Goal: Task Accomplishment & Management: Complete application form

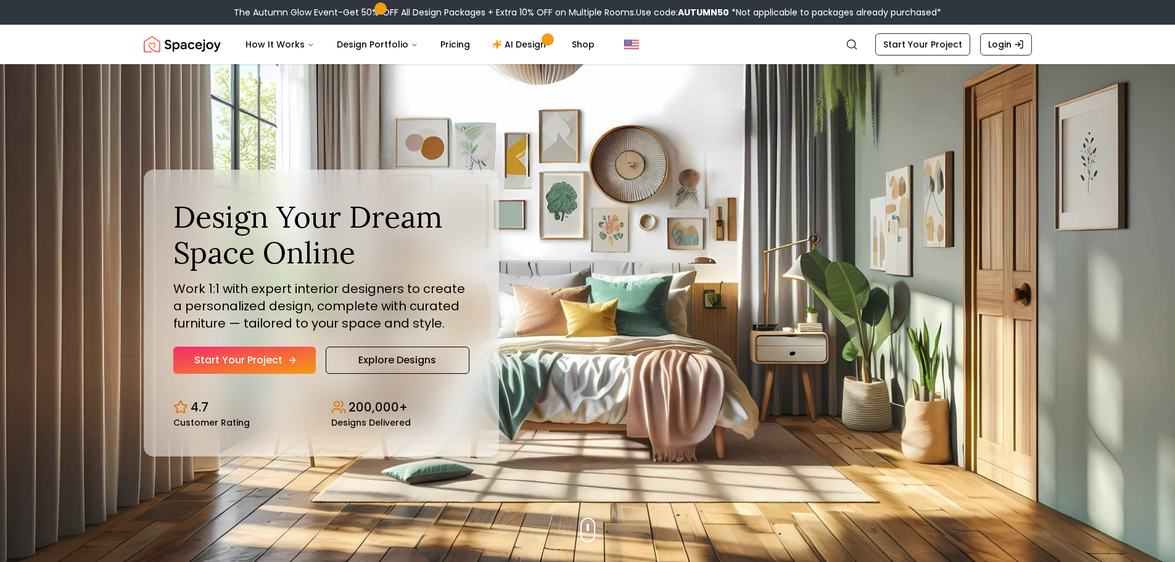
click at [289, 356] on icon "Hero section" at bounding box center [292, 360] width 10 height 10
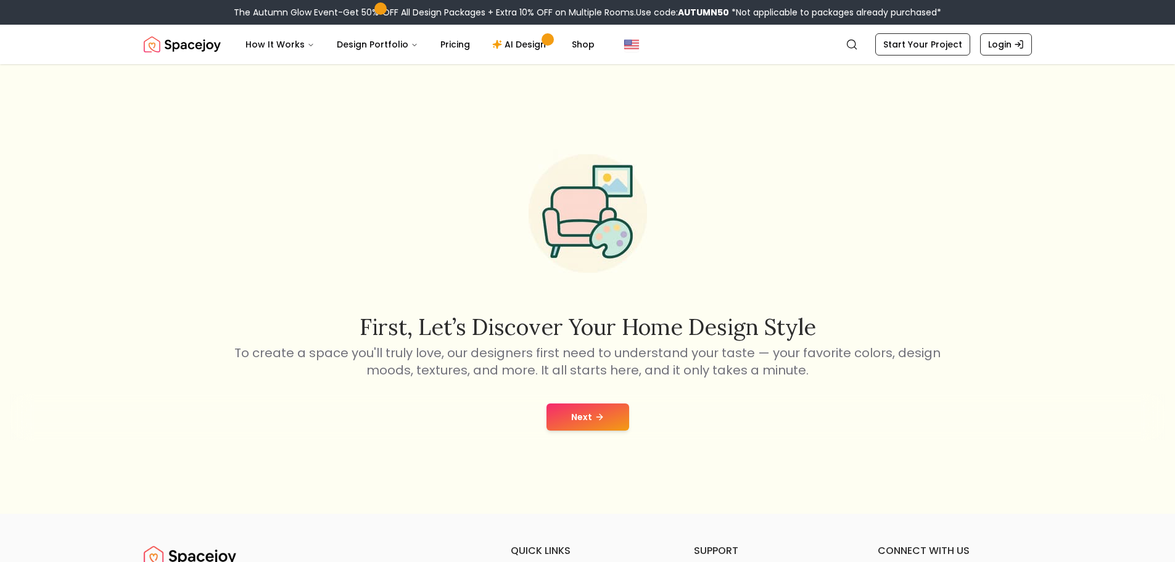
click at [599, 403] on div "Next" at bounding box center [587, 417] width 1155 height 47
click at [599, 411] on button "Next" at bounding box center [588, 416] width 83 height 27
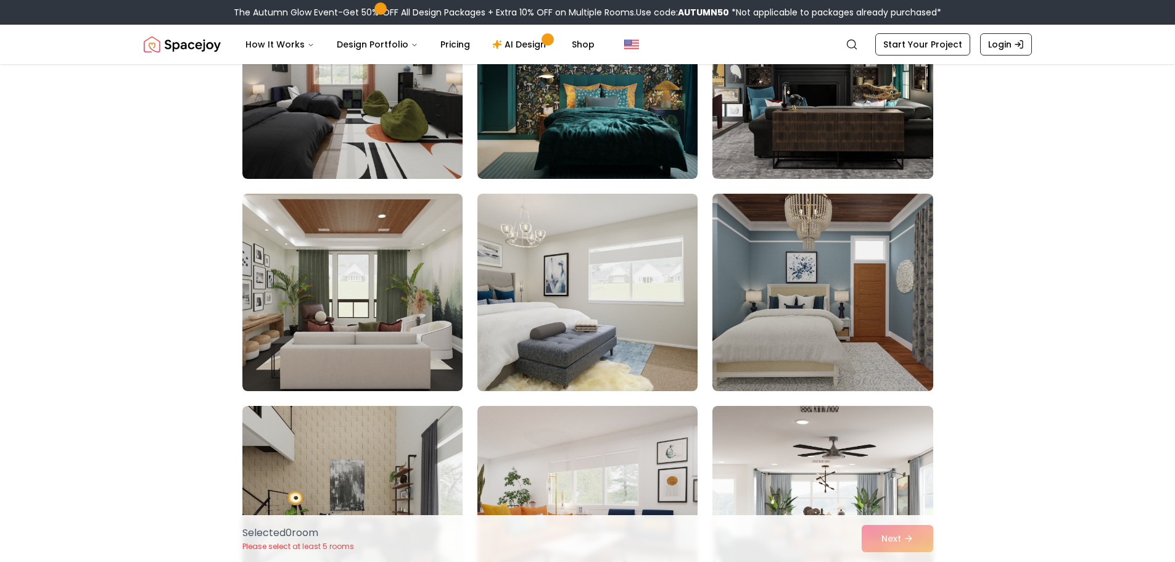
scroll to position [1727, 0]
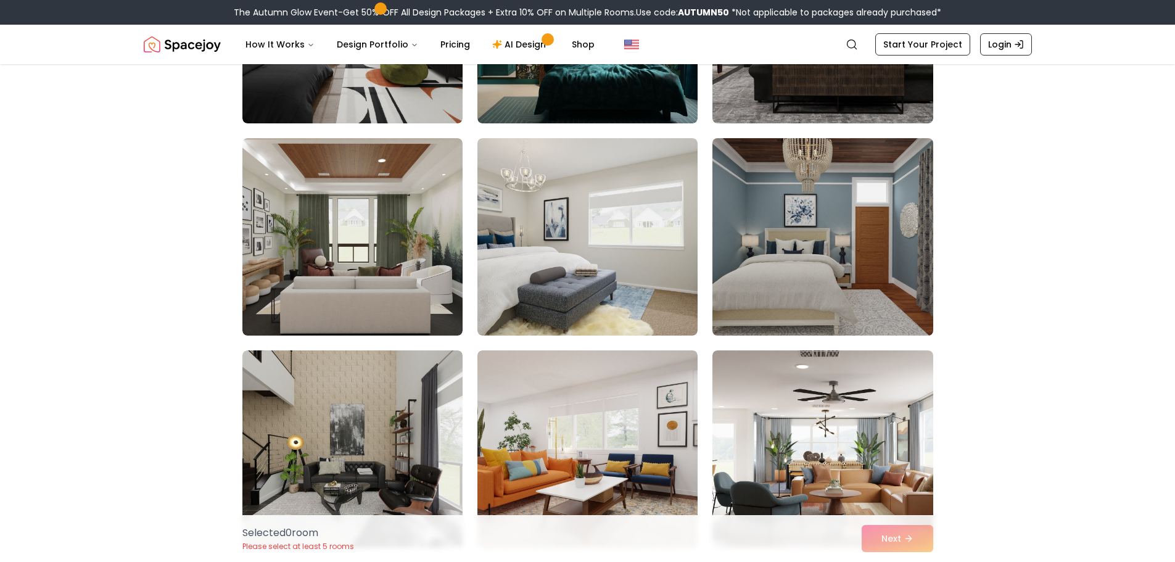
click at [862, 278] on img at bounding box center [822, 236] width 231 height 207
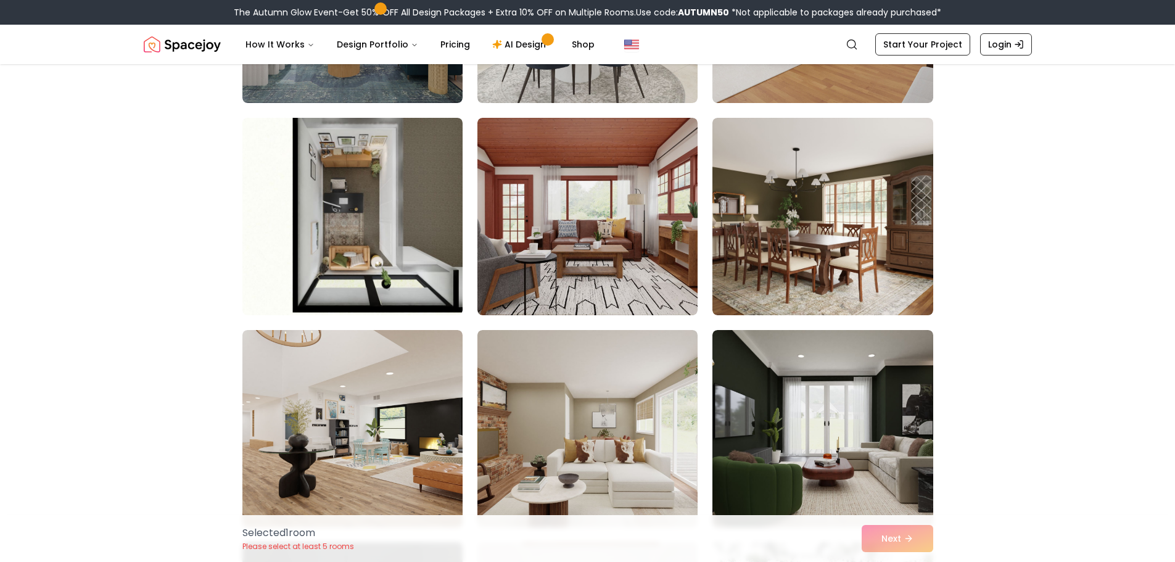
scroll to position [3454, 0]
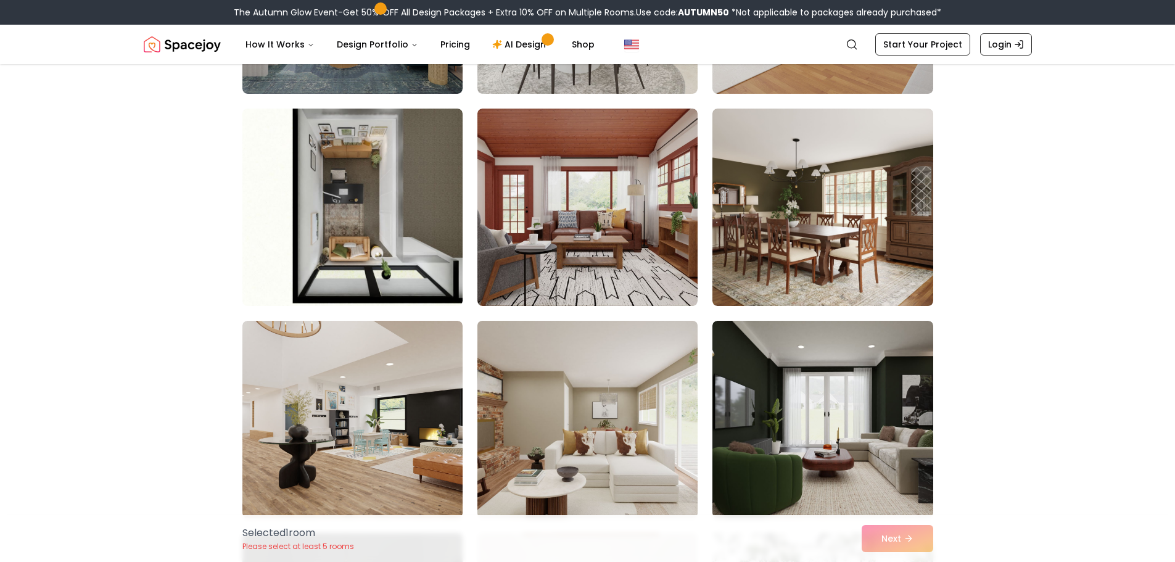
click at [579, 417] on img at bounding box center [587, 419] width 231 height 207
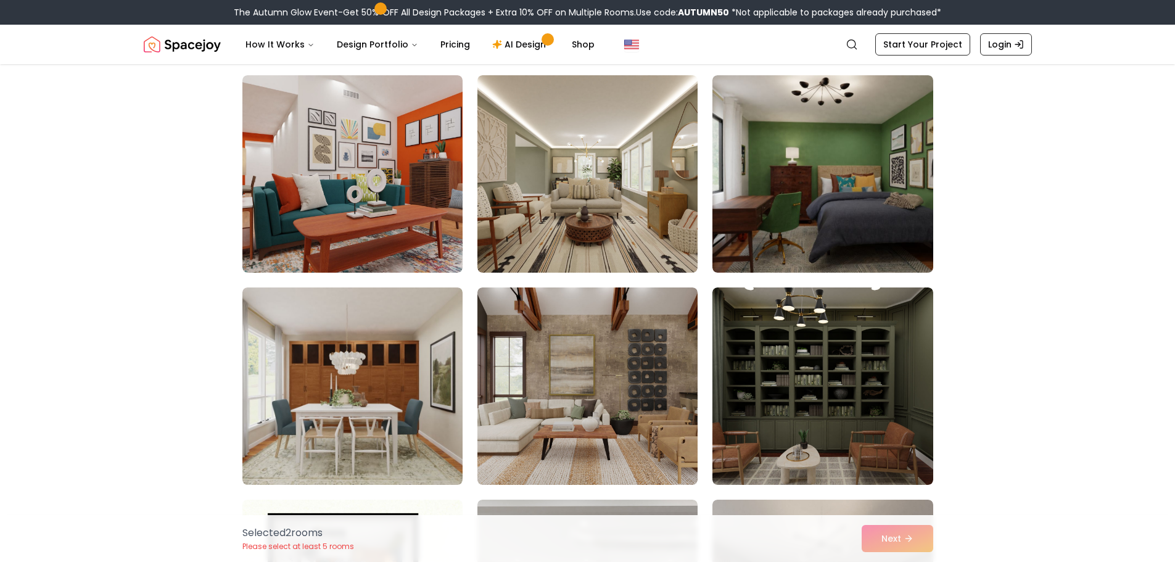
scroll to position [4935, 0]
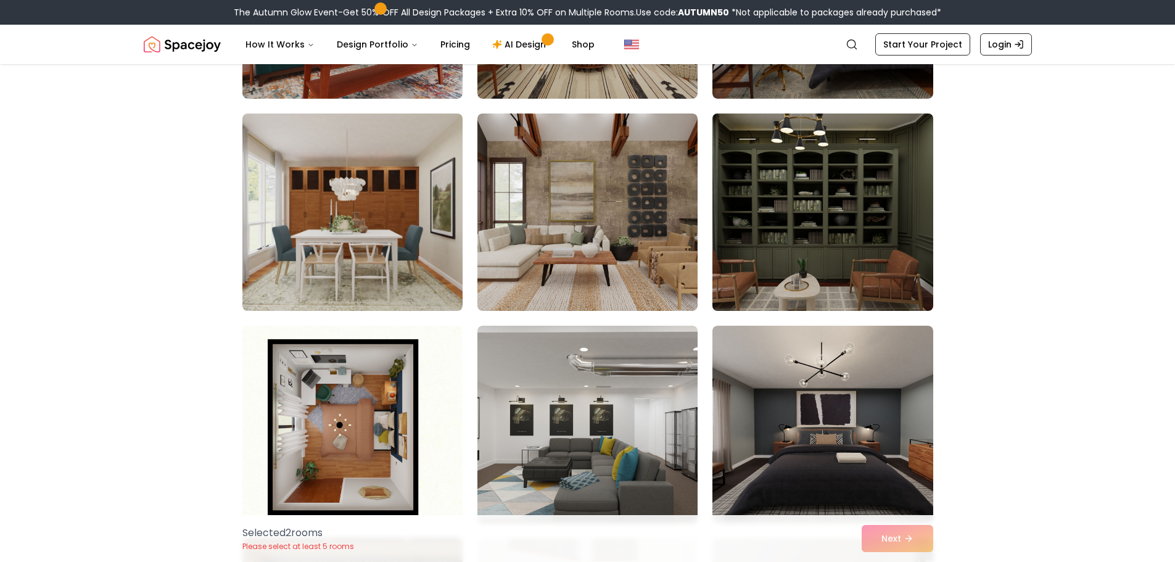
click at [904, 281] on img at bounding box center [822, 212] width 231 height 207
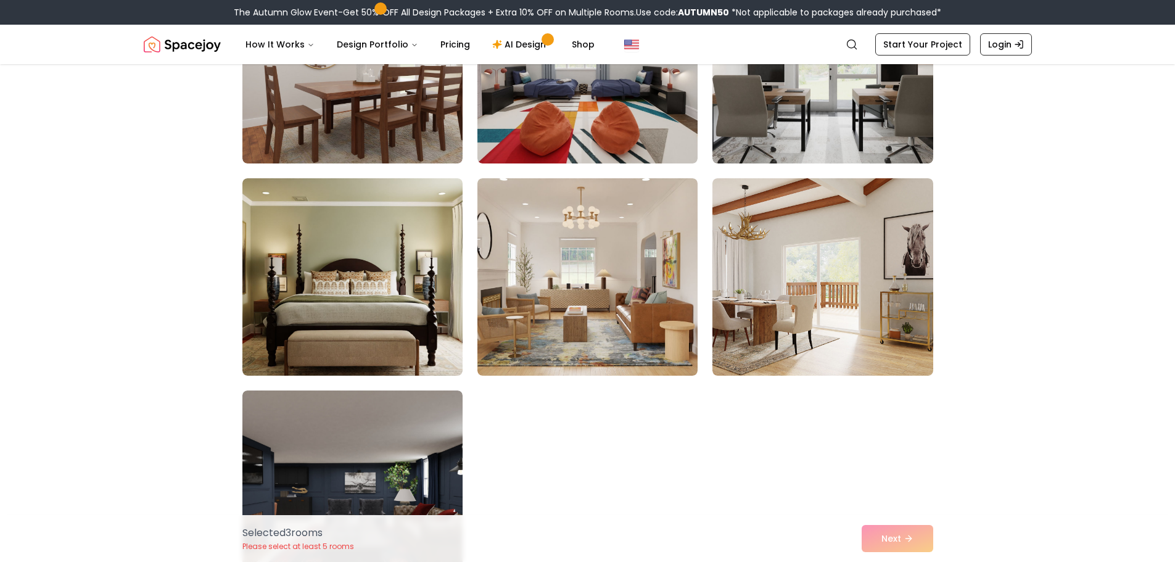
scroll to position [6785, 0]
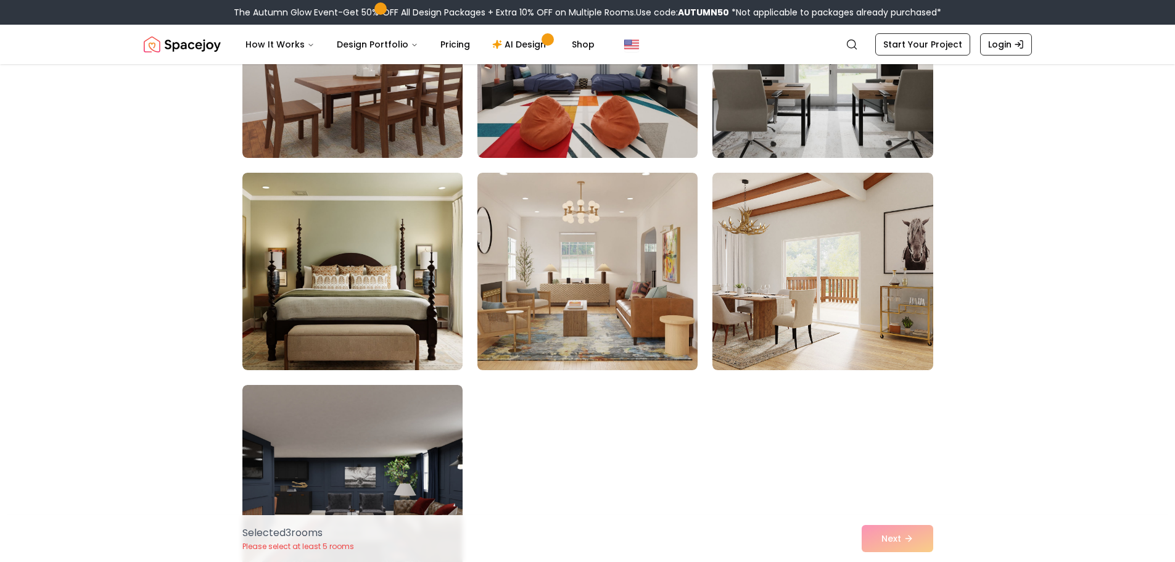
click at [901, 283] on img at bounding box center [822, 271] width 220 height 197
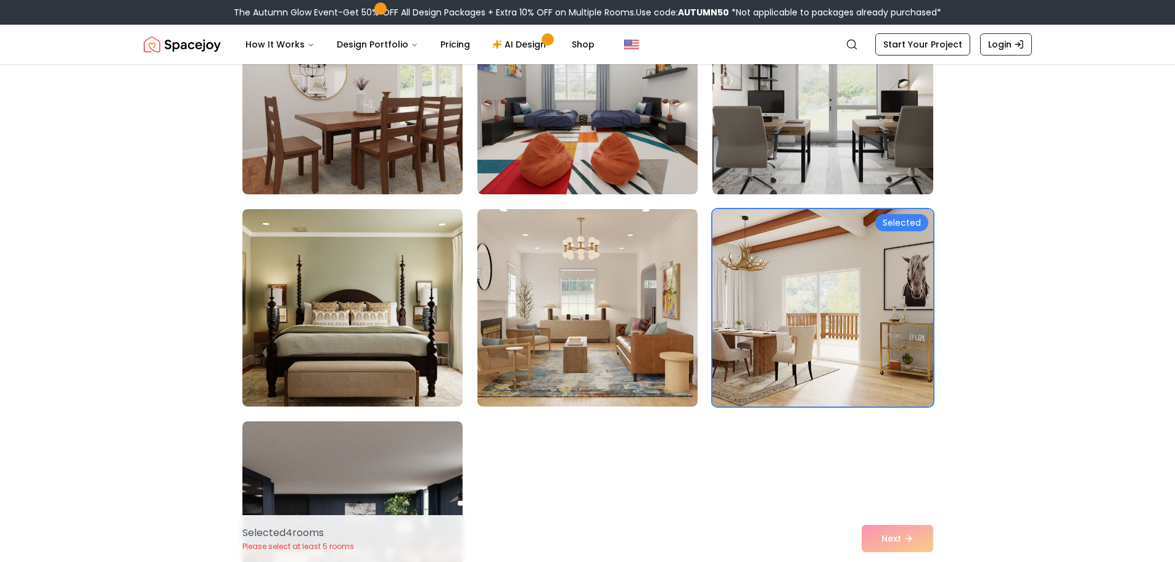
scroll to position [6723, 0]
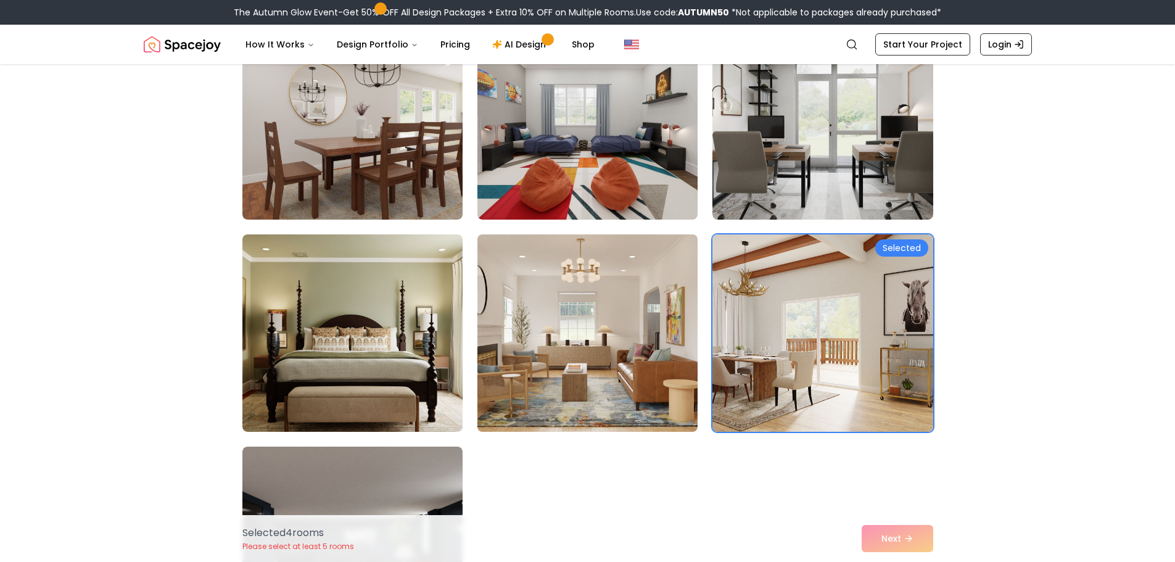
click at [672, 347] on img at bounding box center [587, 332] width 231 height 207
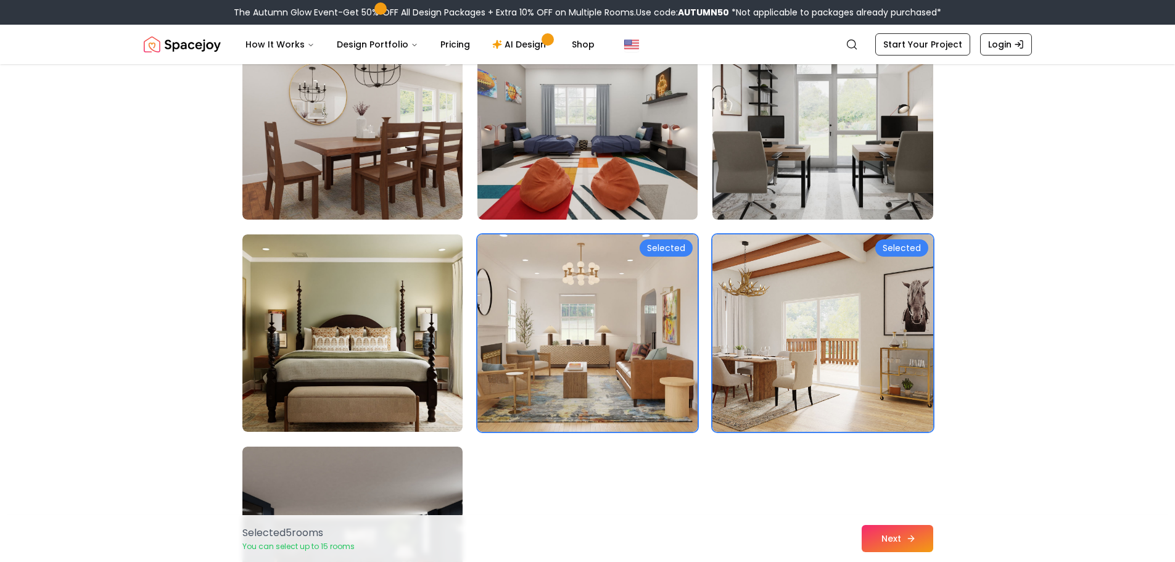
click at [914, 534] on icon at bounding box center [911, 539] width 10 height 10
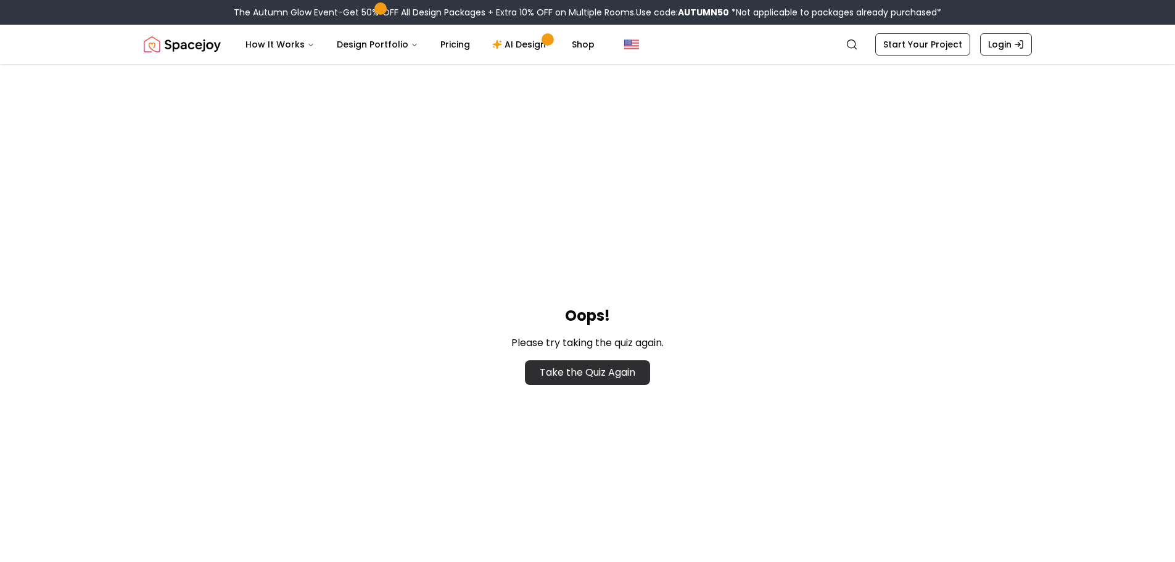
click at [615, 376] on link "Take the Quiz Again" at bounding box center [587, 372] width 125 height 25
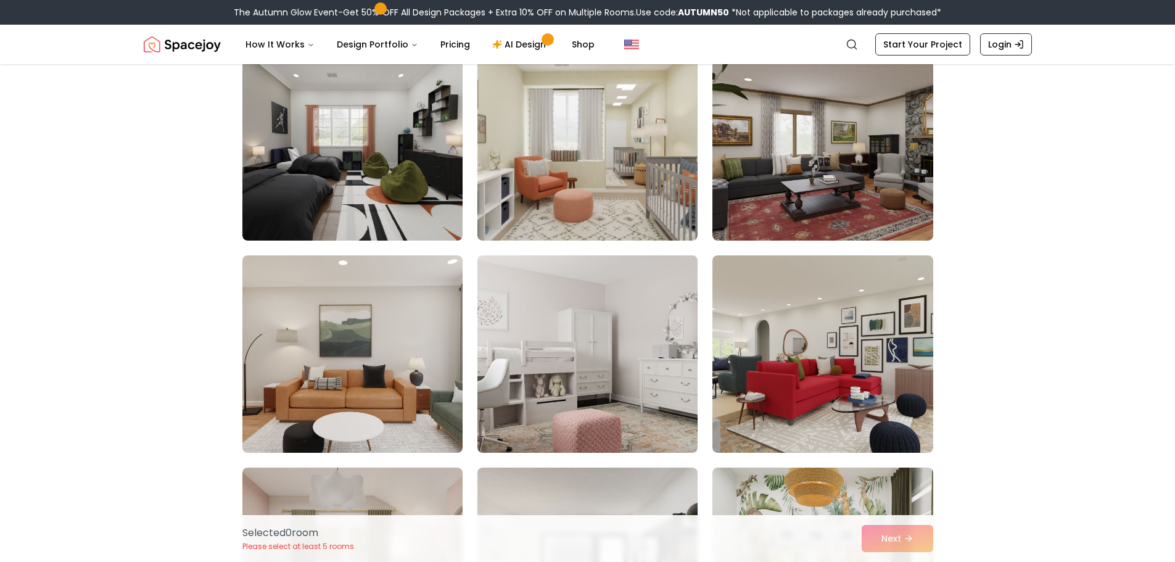
scroll to position [1357, 0]
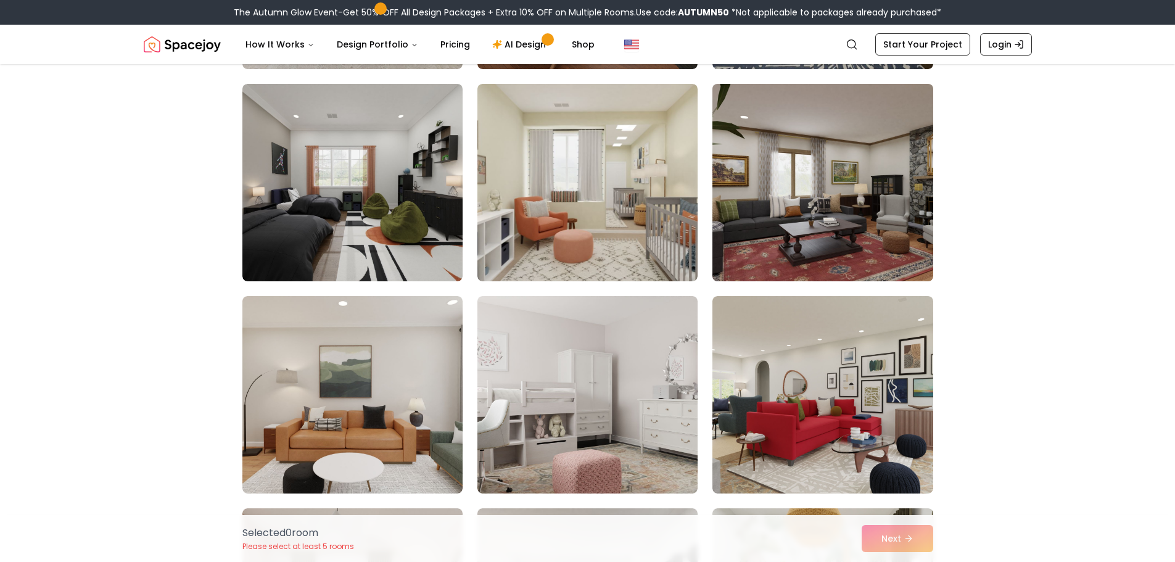
click at [842, 220] on img at bounding box center [822, 182] width 231 height 207
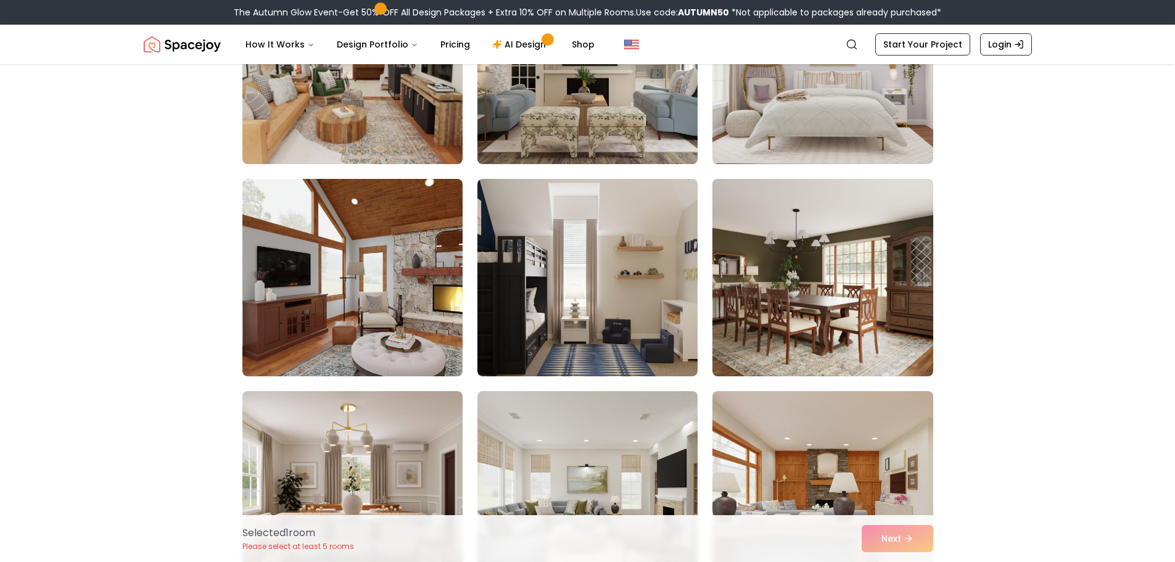
scroll to position [4009, 0]
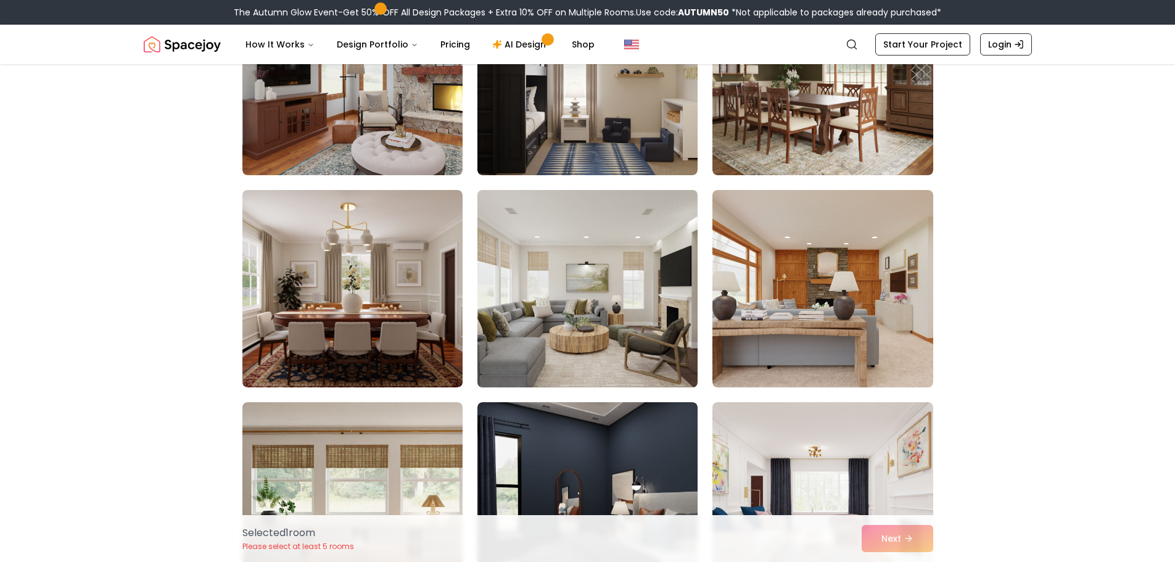
click at [594, 285] on img at bounding box center [587, 288] width 231 height 207
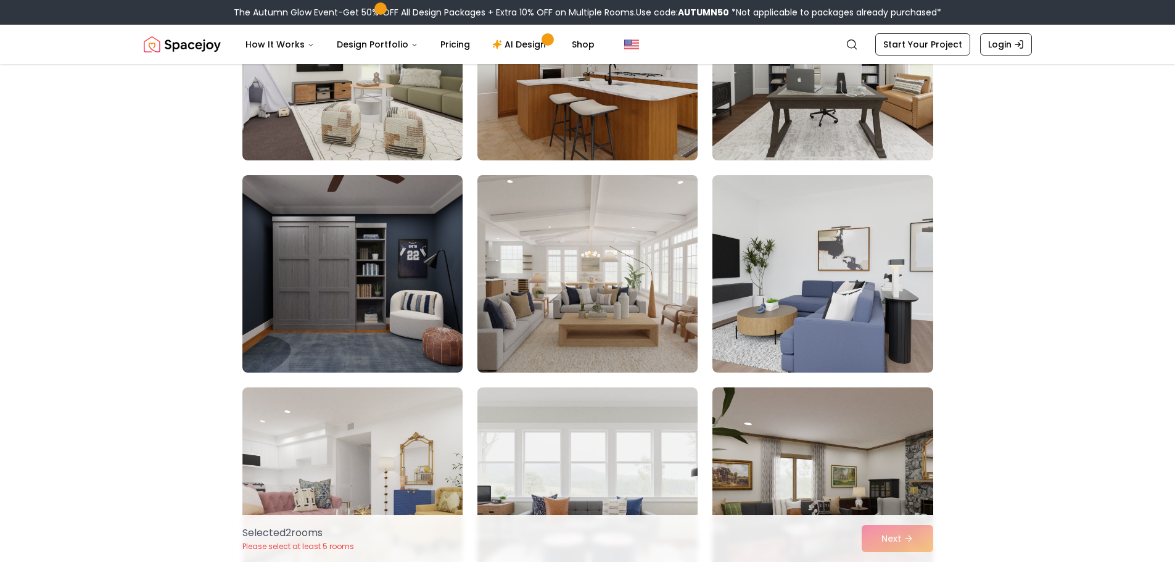
scroll to position [5181, 0]
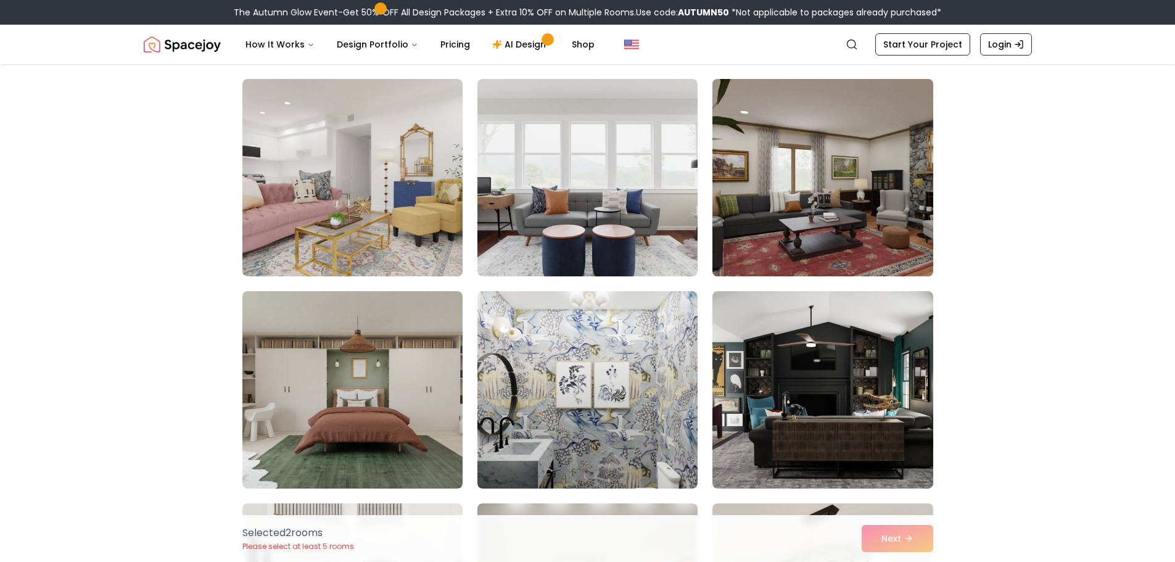
click at [796, 238] on img at bounding box center [822, 177] width 231 height 207
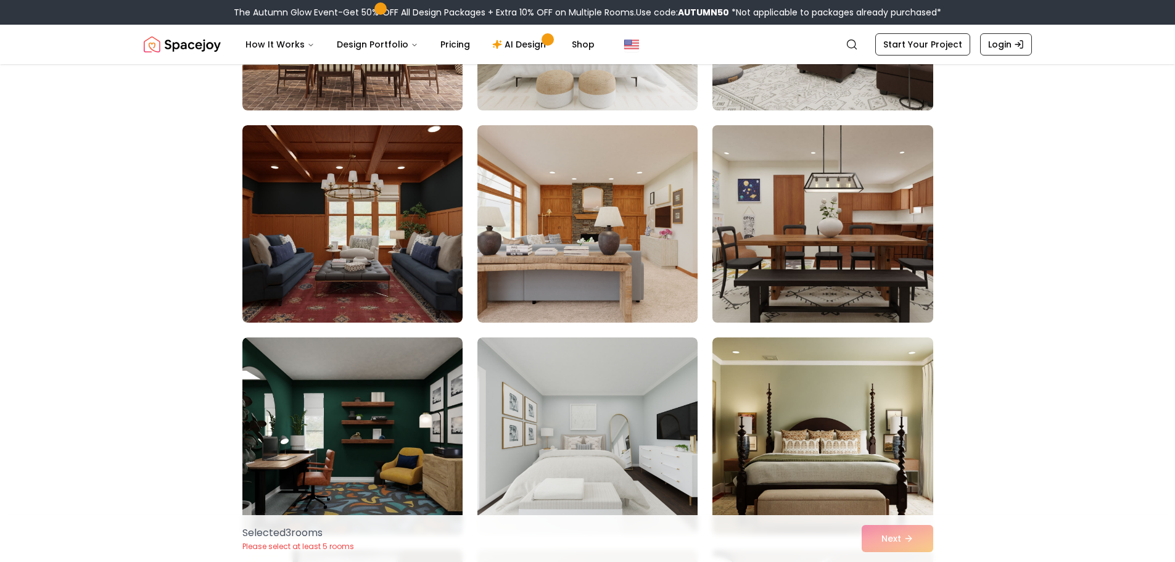
scroll to position [6415, 0]
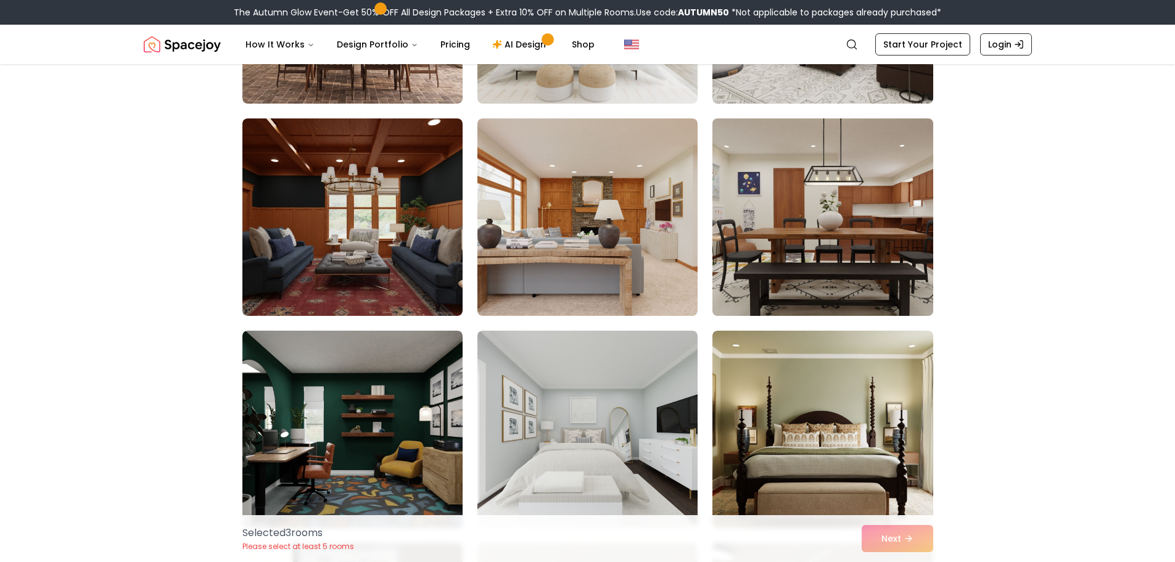
click at [791, 241] on img at bounding box center [822, 216] width 231 height 207
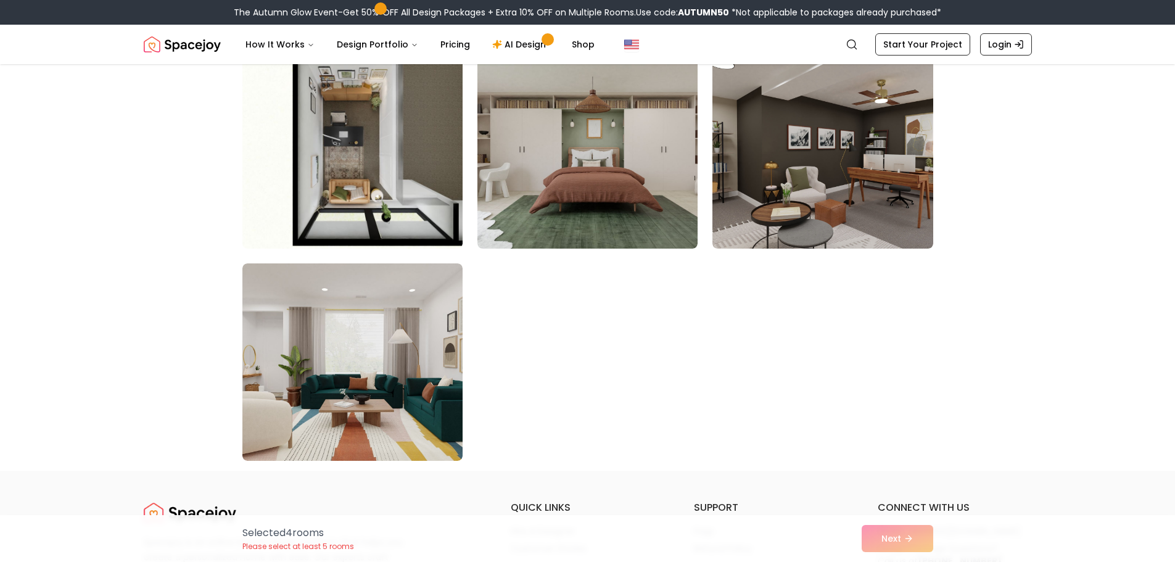
scroll to position [6847, 0]
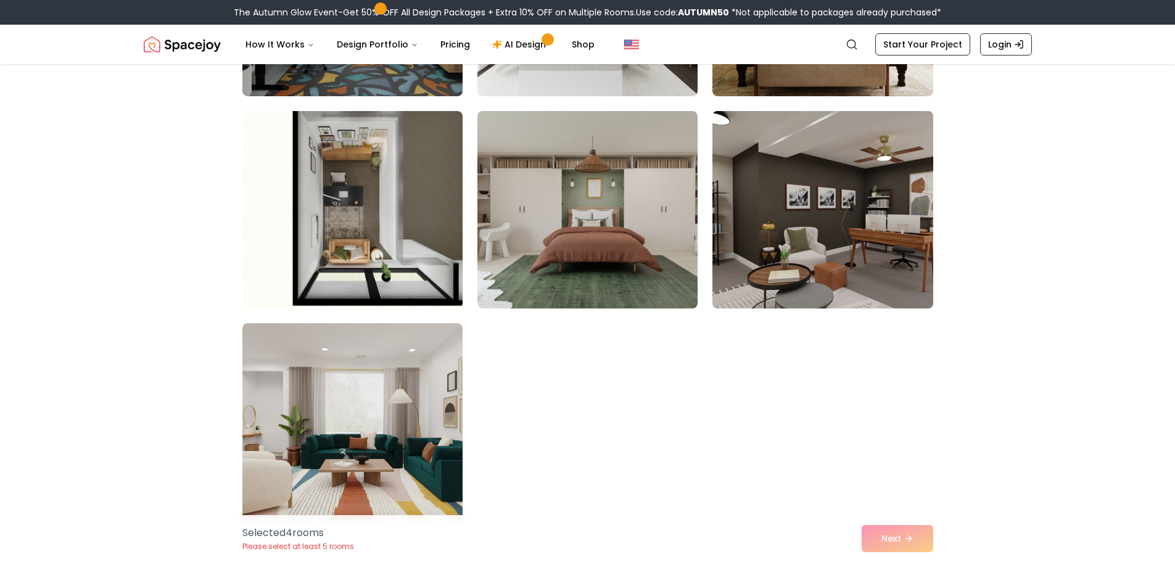
click at [808, 285] on img at bounding box center [822, 209] width 231 height 207
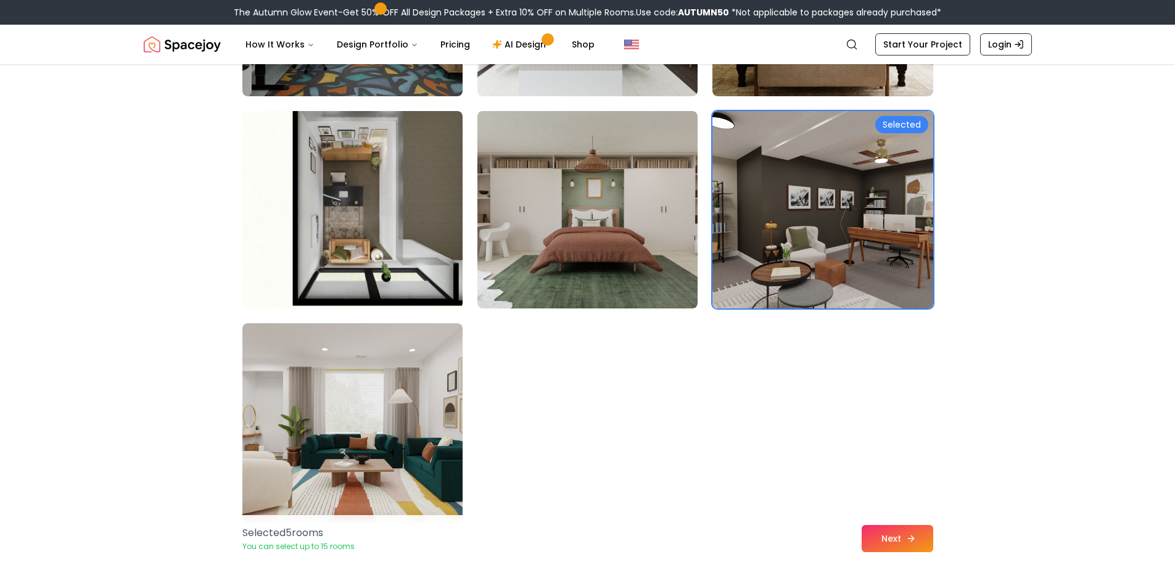
click at [888, 542] on button "Next" at bounding box center [898, 538] width 72 height 27
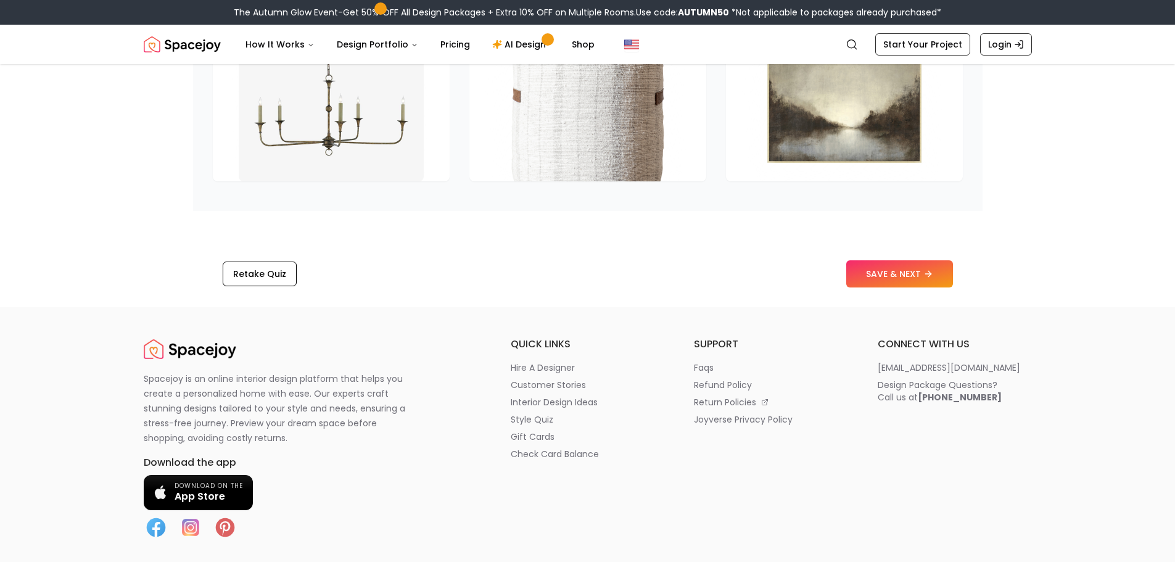
scroll to position [1974, 0]
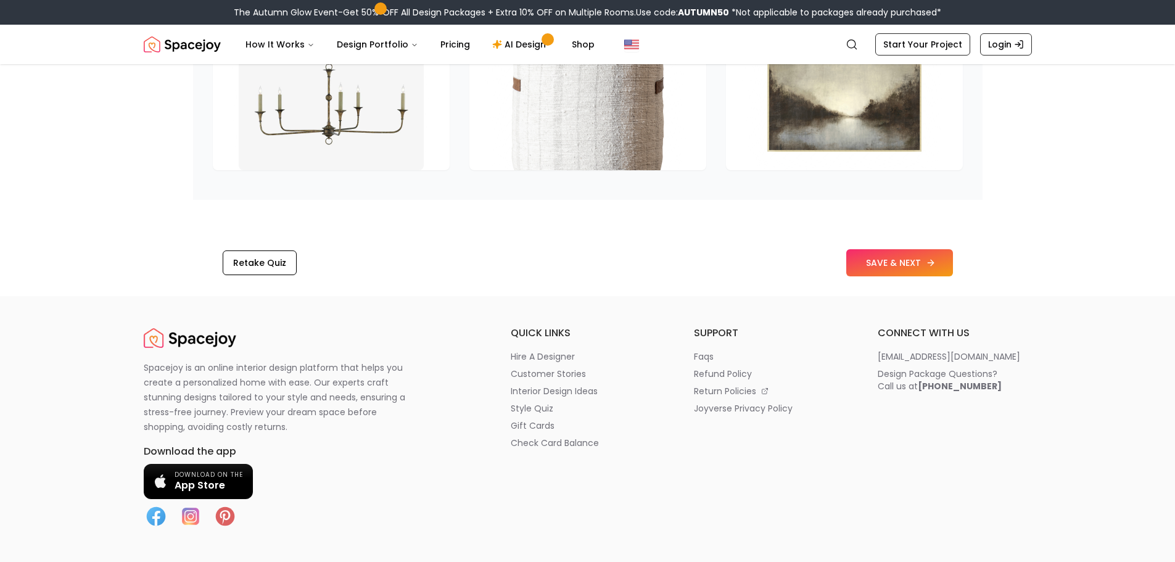
click at [891, 258] on button "SAVE & NEXT" at bounding box center [899, 262] width 107 height 27
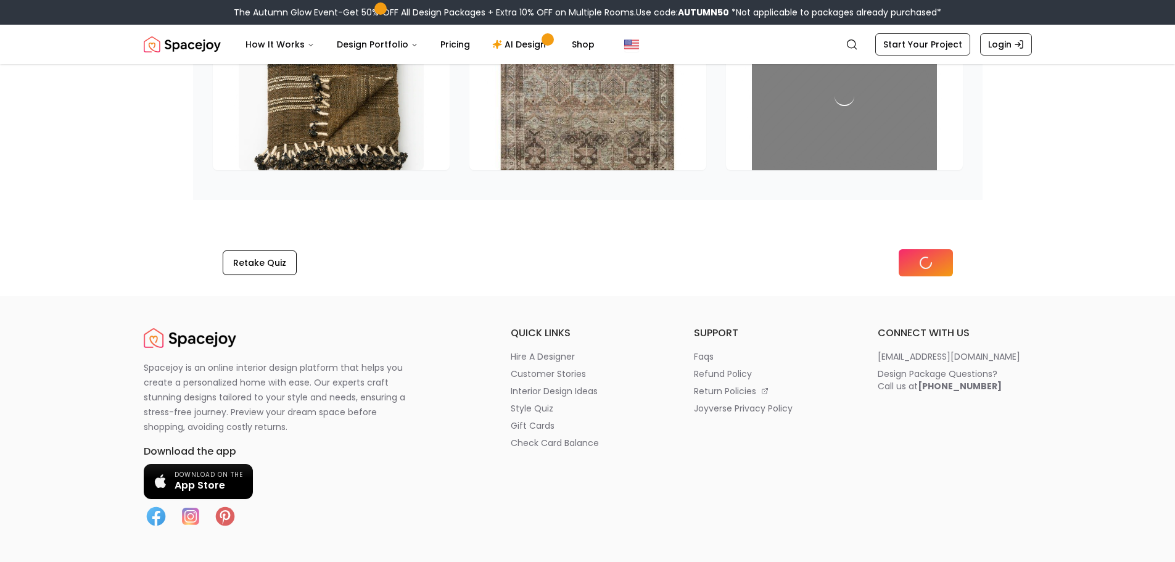
scroll to position [1806, 0]
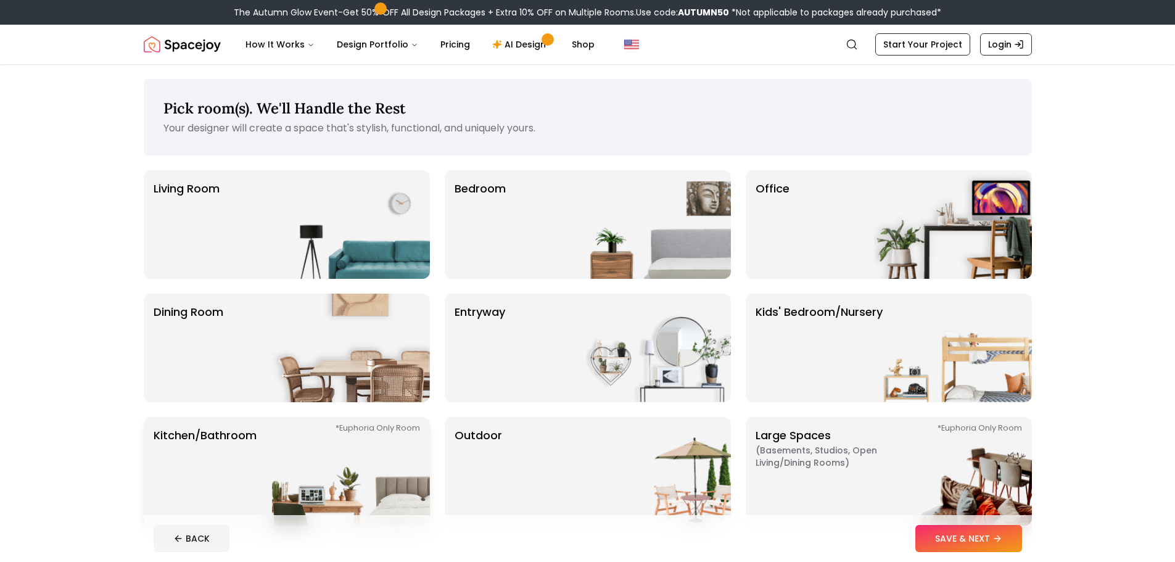
click at [303, 492] on img at bounding box center [351, 471] width 158 height 109
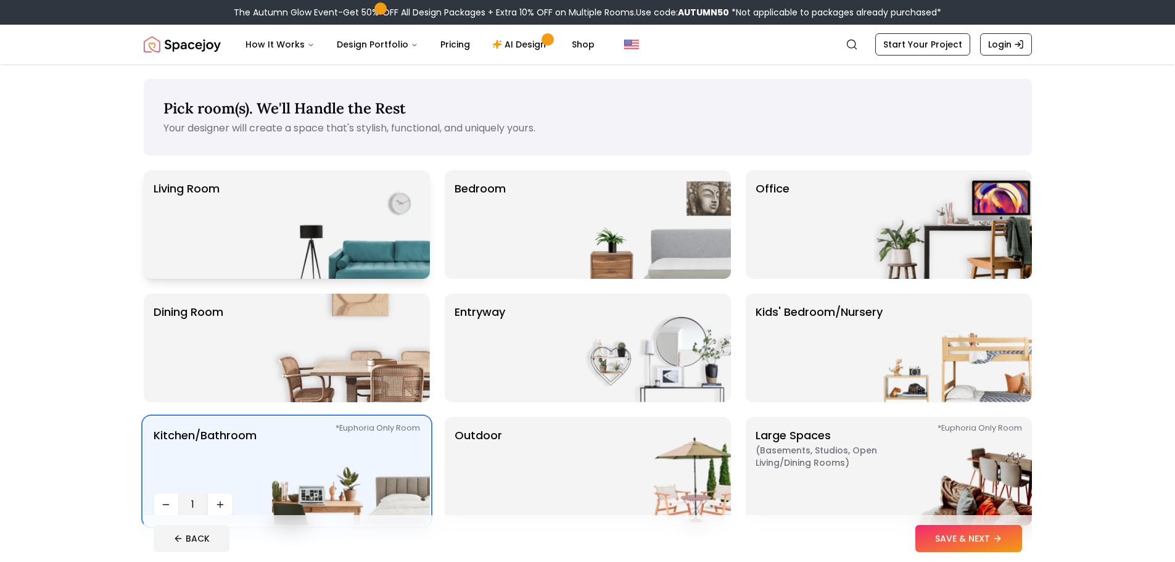
click at [294, 241] on img at bounding box center [351, 224] width 158 height 109
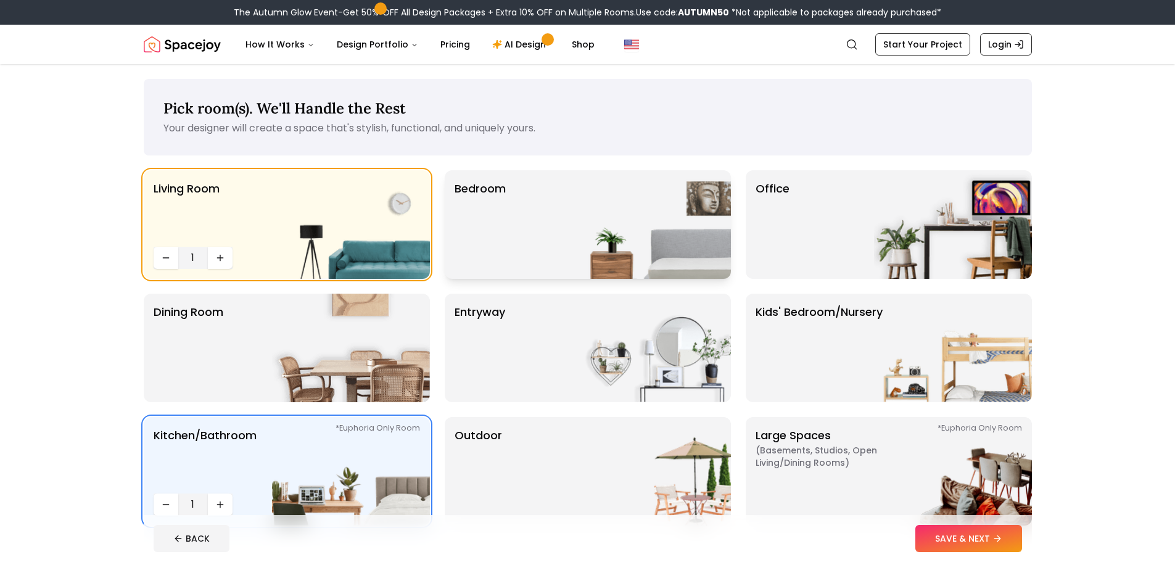
click at [516, 242] on div "Bedroom" at bounding box center [588, 224] width 286 height 109
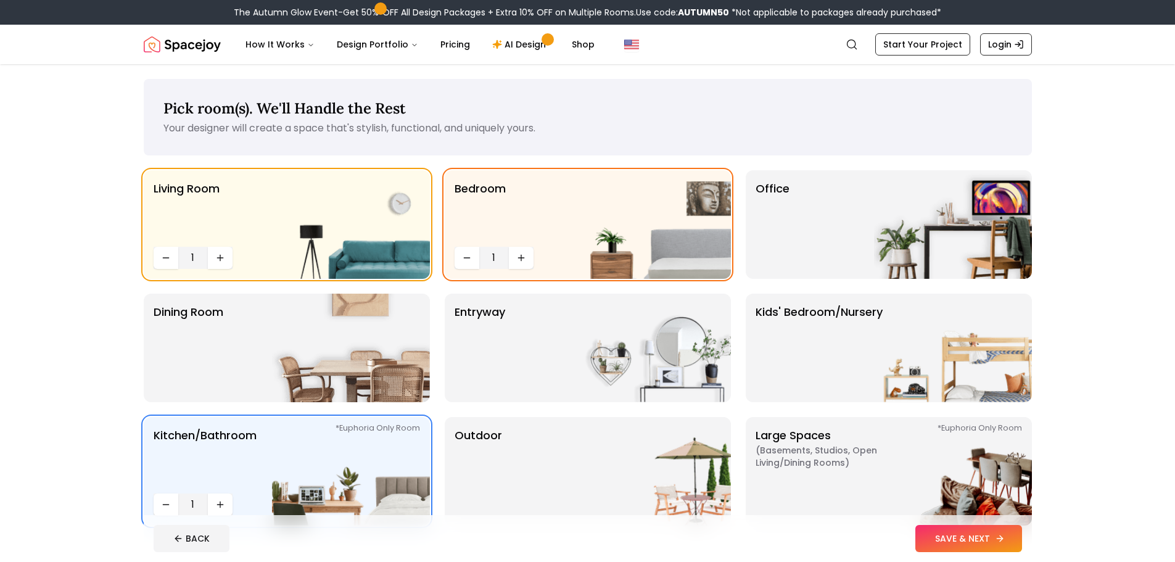
click at [972, 535] on button "SAVE & NEXT" at bounding box center [968, 538] width 107 height 27
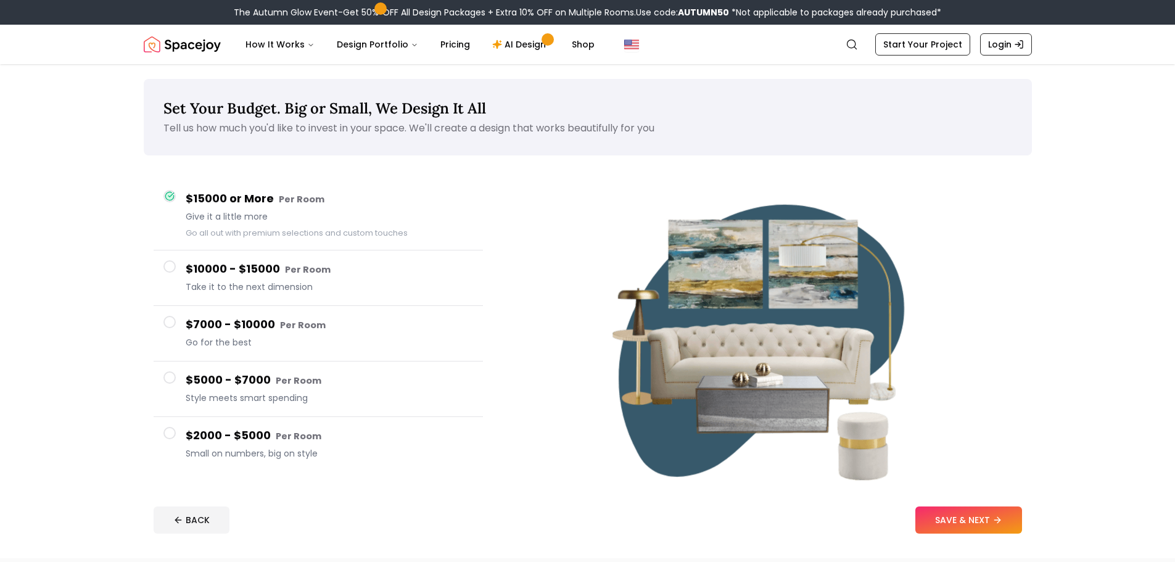
click at [345, 393] on span "Style meets smart spending" at bounding box center [329, 398] width 287 height 12
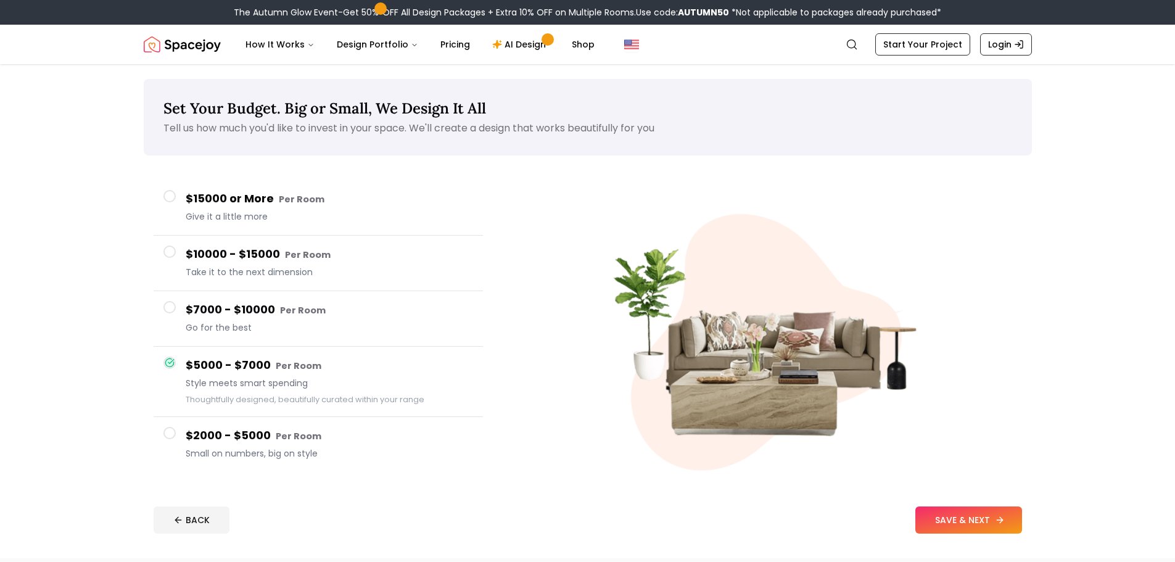
click at [984, 526] on button "SAVE & NEXT" at bounding box center [968, 519] width 107 height 27
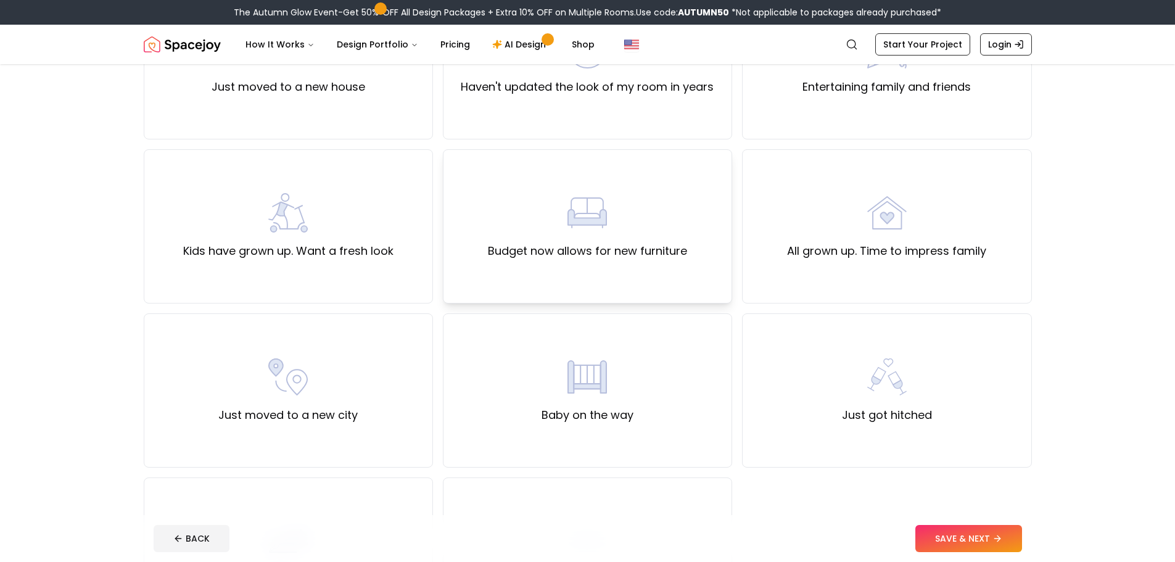
scroll to position [123, 0]
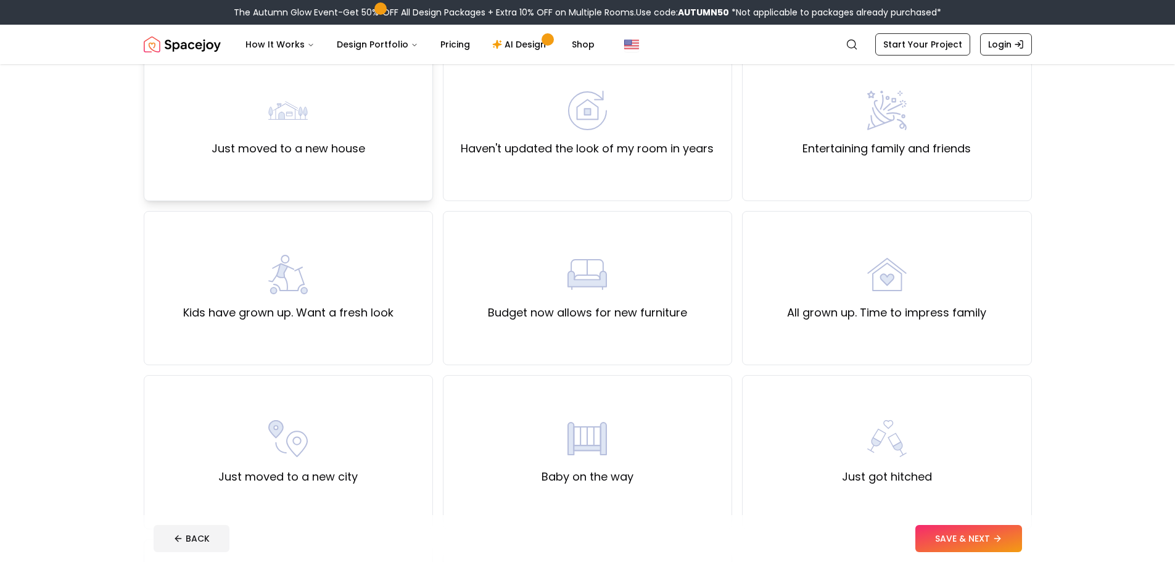
click at [328, 152] on label "Just moved to a new house" at bounding box center [289, 148] width 154 height 17
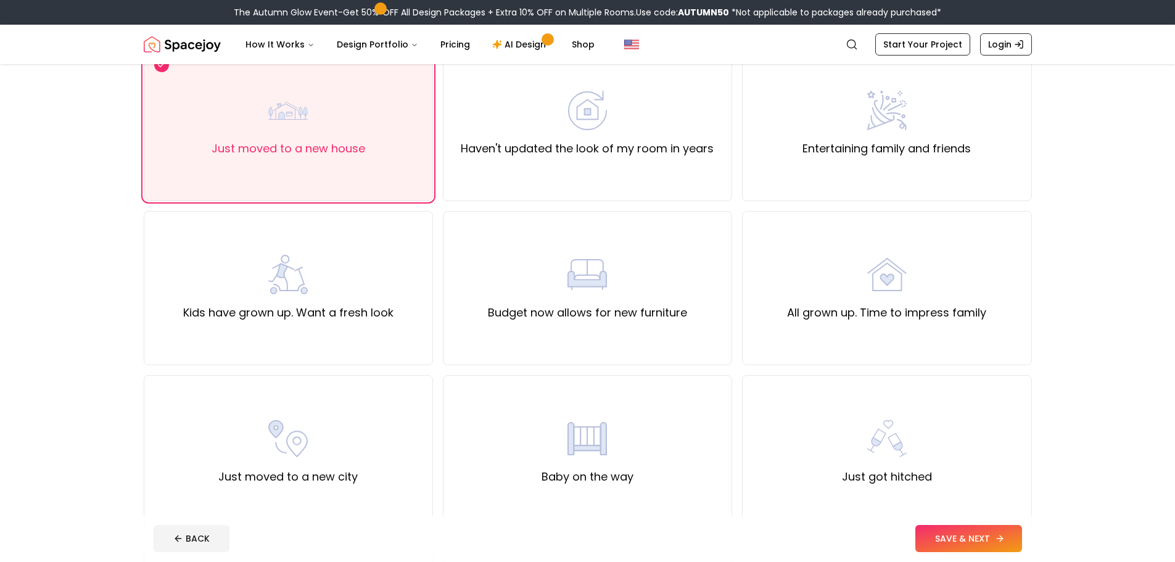
click at [961, 537] on button "SAVE & NEXT" at bounding box center [968, 538] width 107 height 27
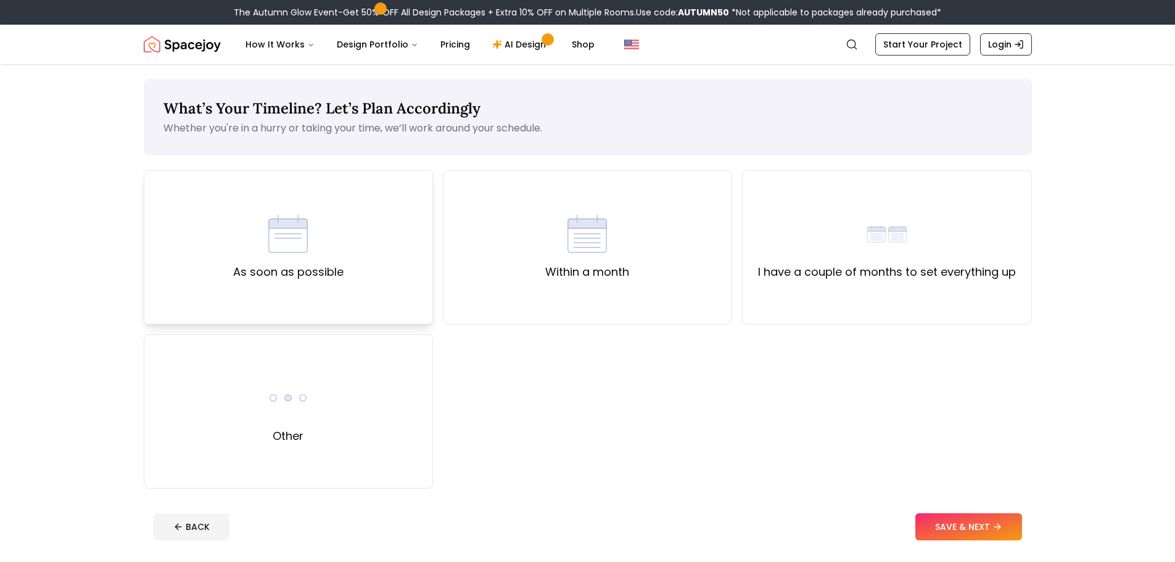
click at [271, 276] on label "As soon as possible" at bounding box center [288, 271] width 110 height 17
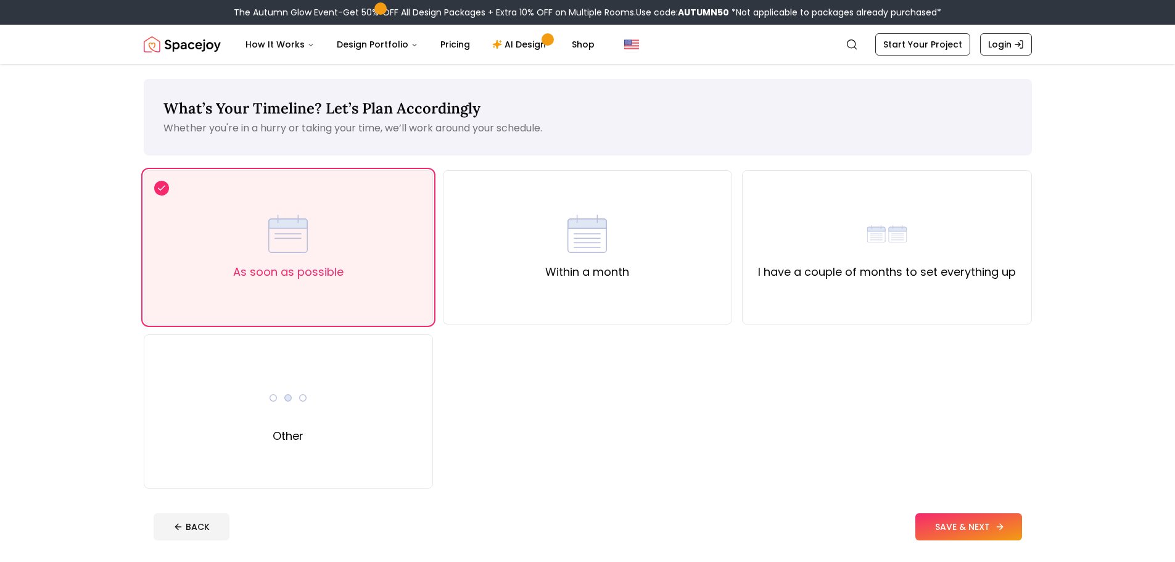
click at [919, 525] on button "SAVE & NEXT" at bounding box center [968, 526] width 107 height 27
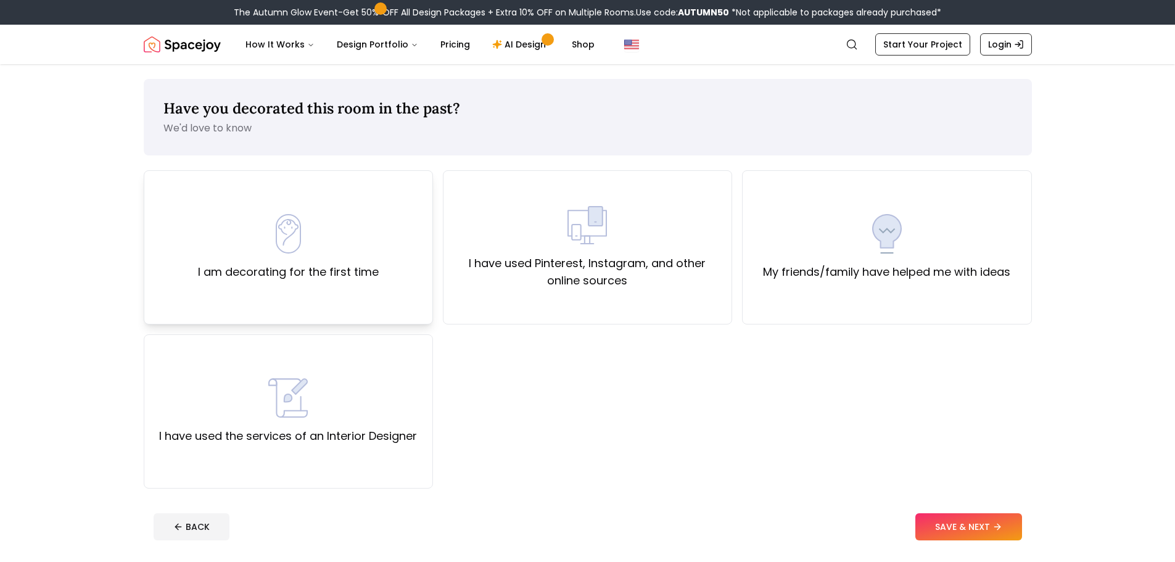
click at [387, 313] on div "I am decorating for the first time" at bounding box center [288, 247] width 289 height 154
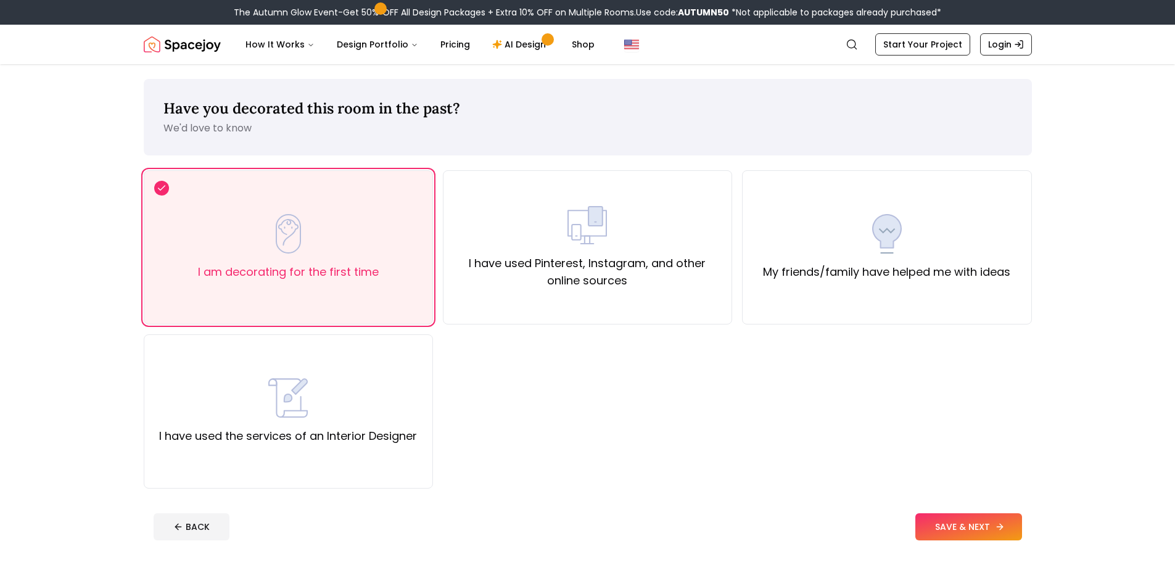
click at [942, 533] on button "SAVE & NEXT" at bounding box center [968, 526] width 107 height 27
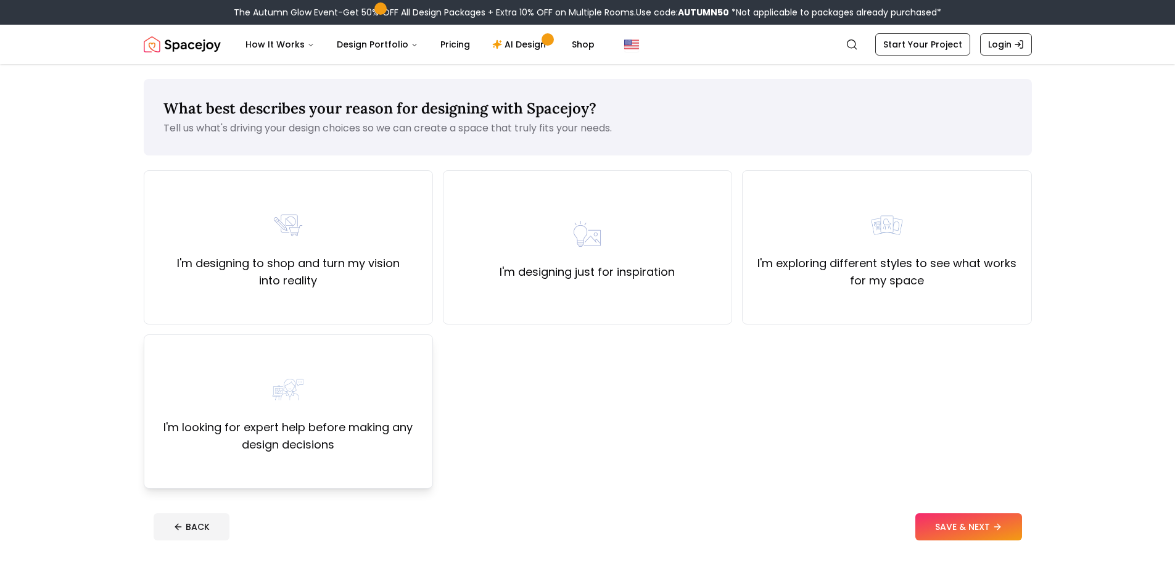
click at [352, 377] on div "I'm looking for expert help before making any design decisions" at bounding box center [288, 411] width 268 height 84
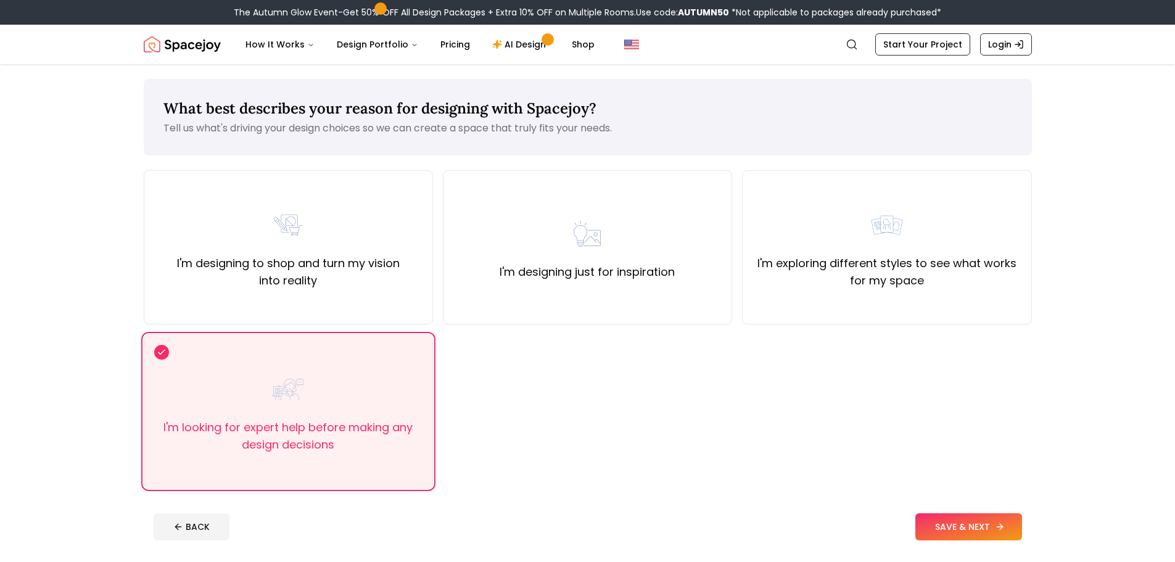
click at [967, 540] on button "SAVE & NEXT" at bounding box center [968, 526] width 107 height 27
